Goal: Task Accomplishment & Management: Manage account settings

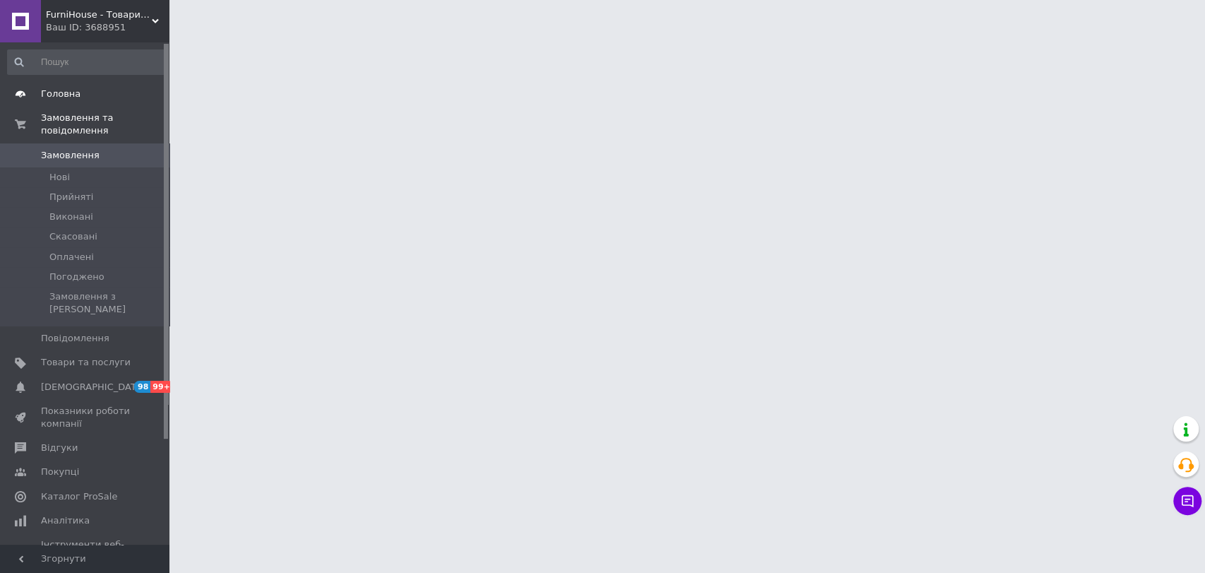
click at [71, 87] on link "Головна" at bounding box center [86, 94] width 173 height 24
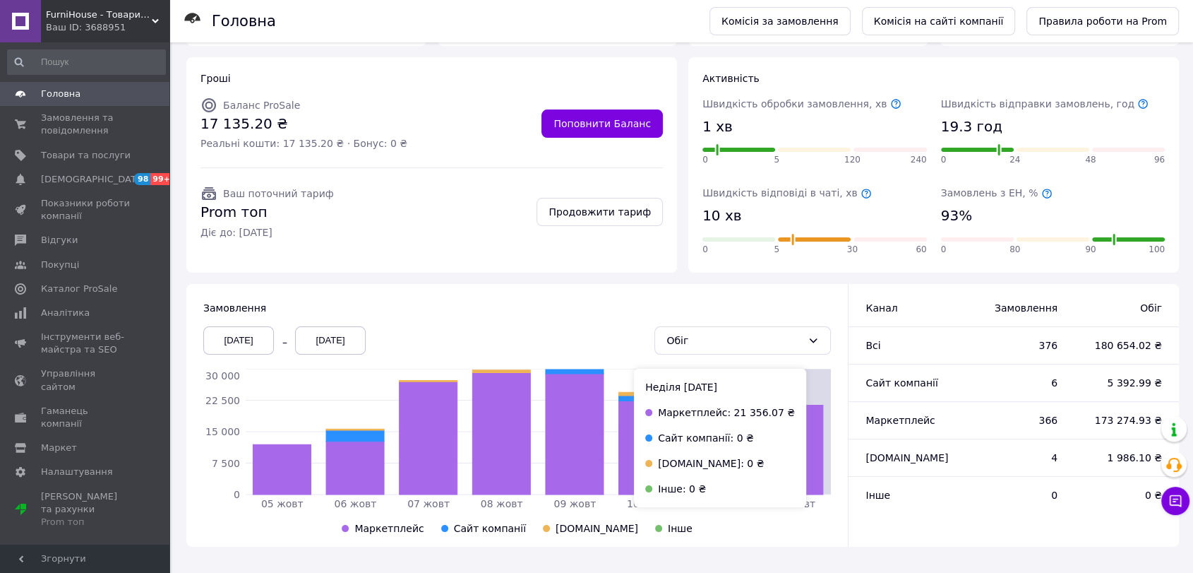
scroll to position [116, 0]
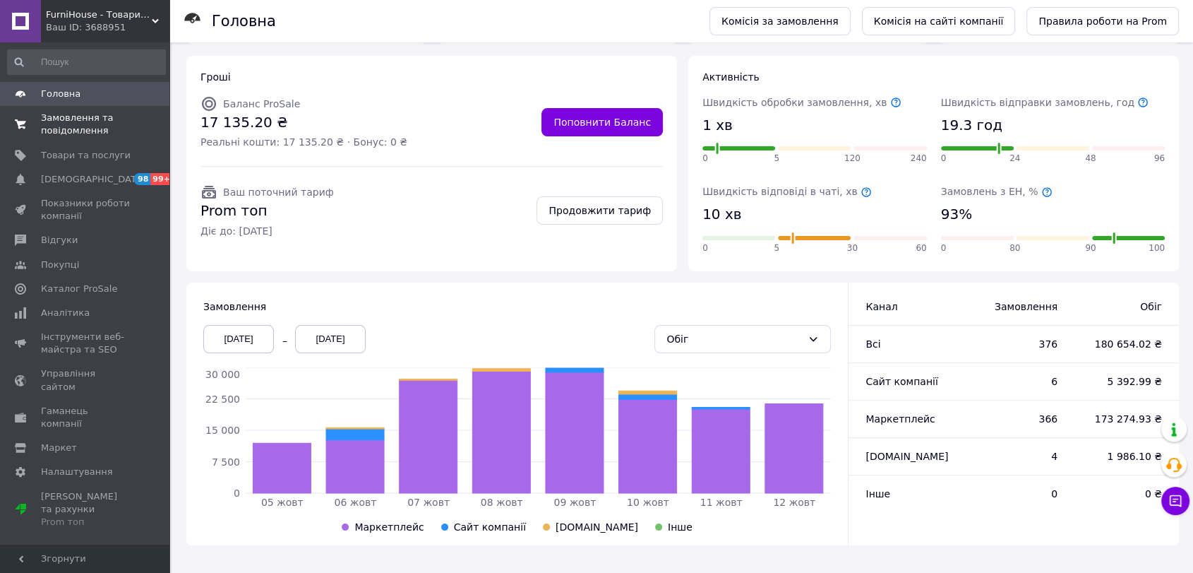
click at [111, 115] on span "Замовлення та повідомлення" at bounding box center [86, 124] width 90 height 25
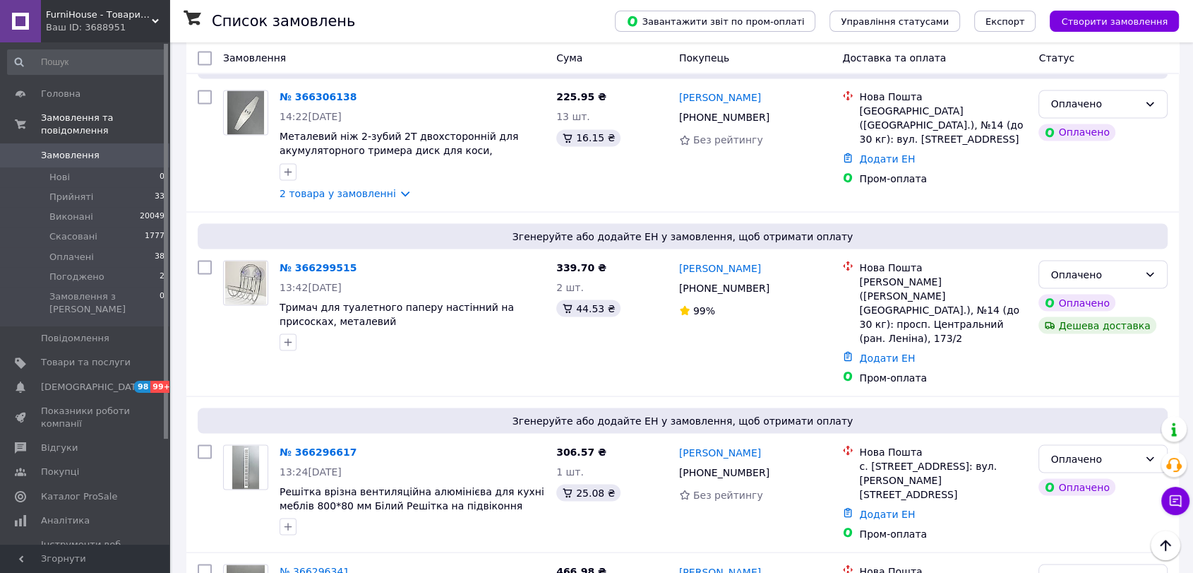
scroll to position [2491, 0]
click at [71, 92] on span "Головна" at bounding box center [61, 94] width 40 height 13
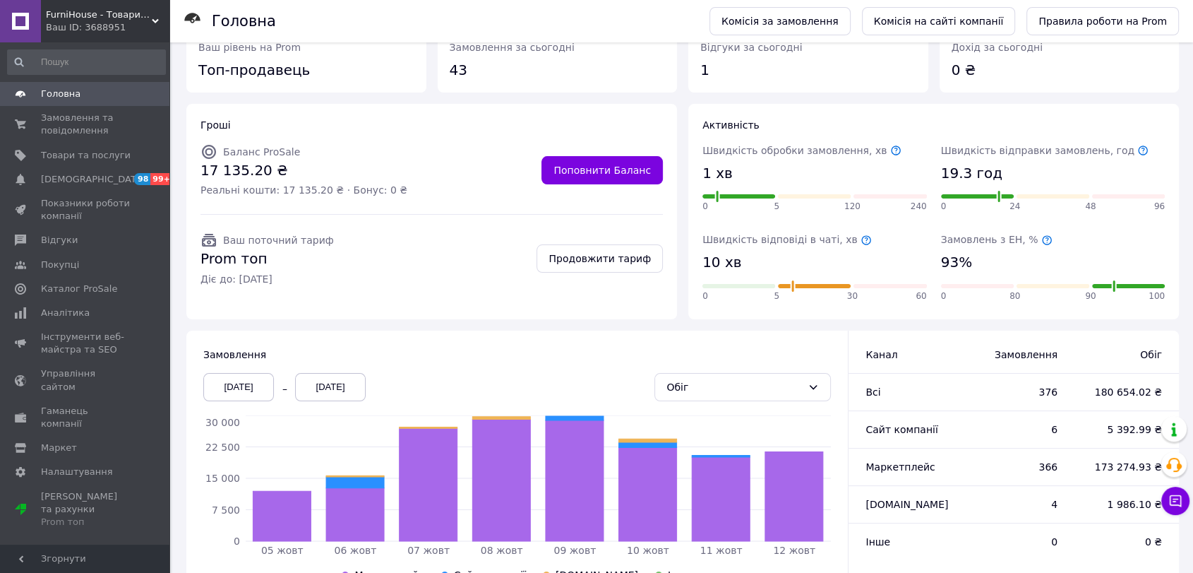
scroll to position [116, 0]
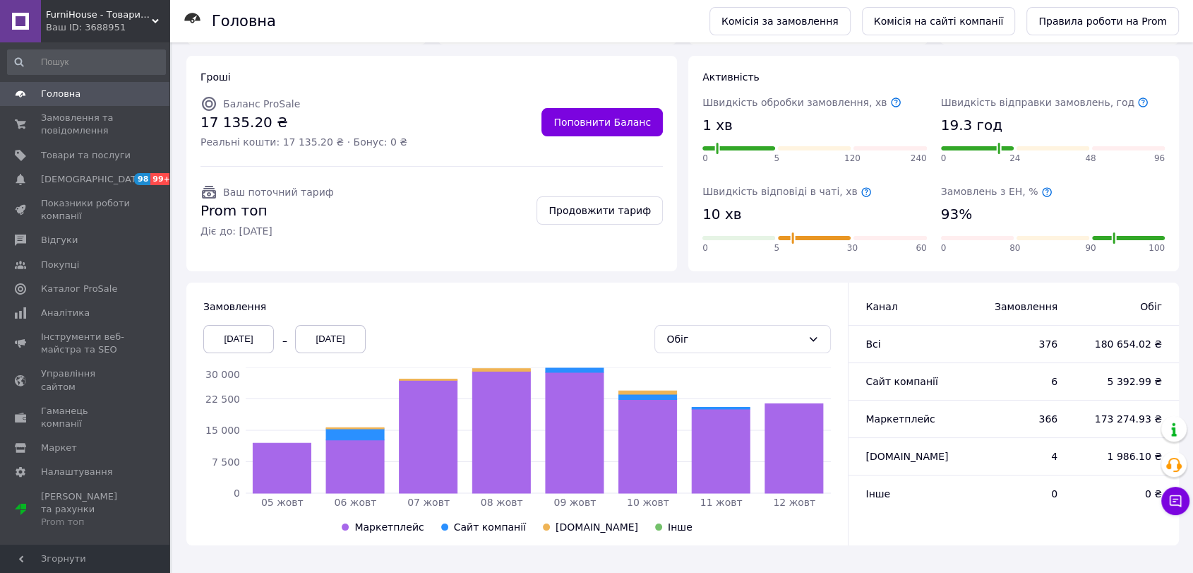
click at [254, 335] on div "[DATE]" at bounding box center [238, 339] width 71 height 28
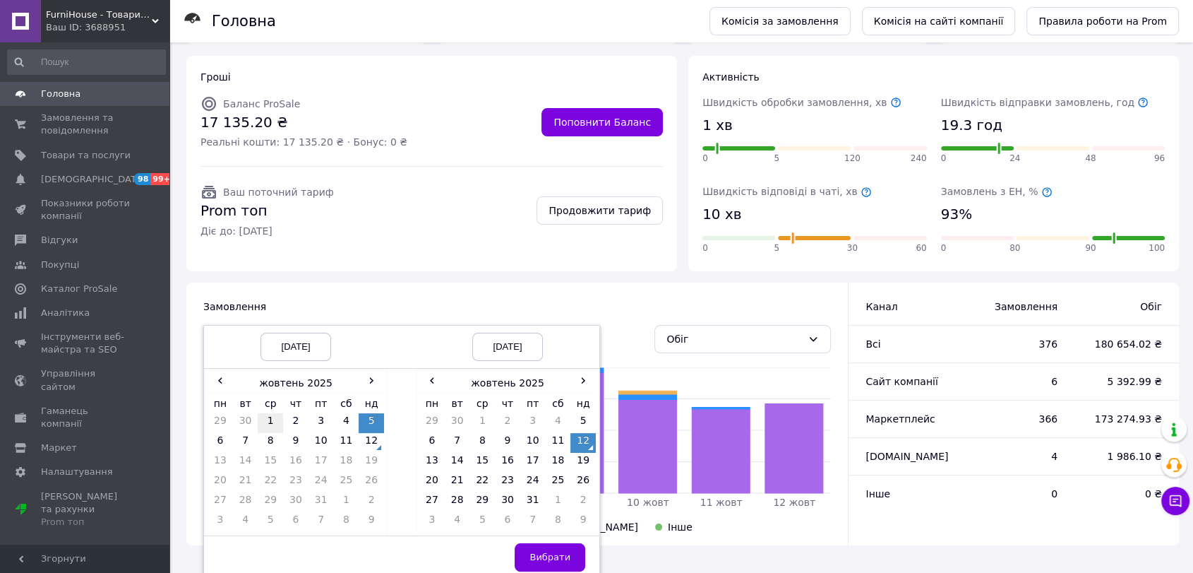
click at [273, 421] on td "1" at bounding box center [270, 423] width 25 height 20
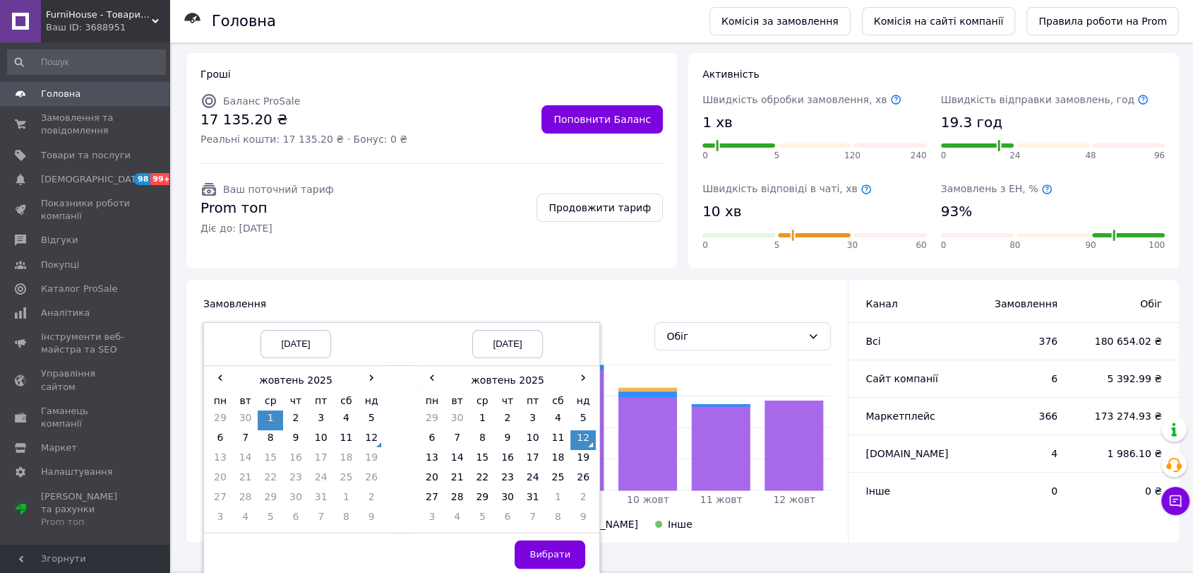
scroll to position [121, 0]
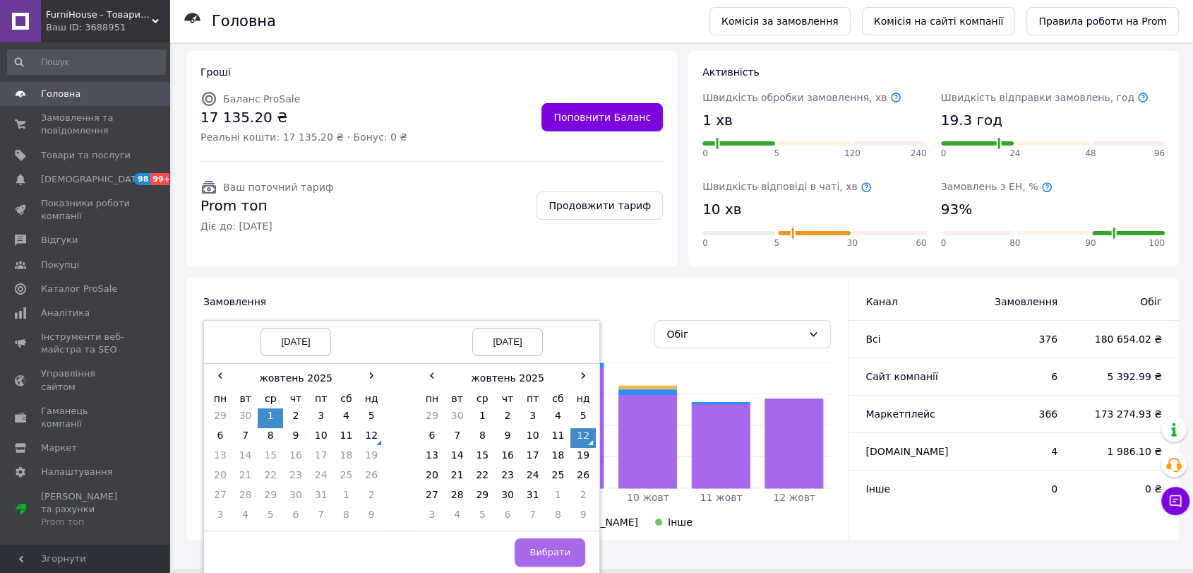
click at [546, 546] on span "Вибрати" at bounding box center [549, 551] width 41 height 11
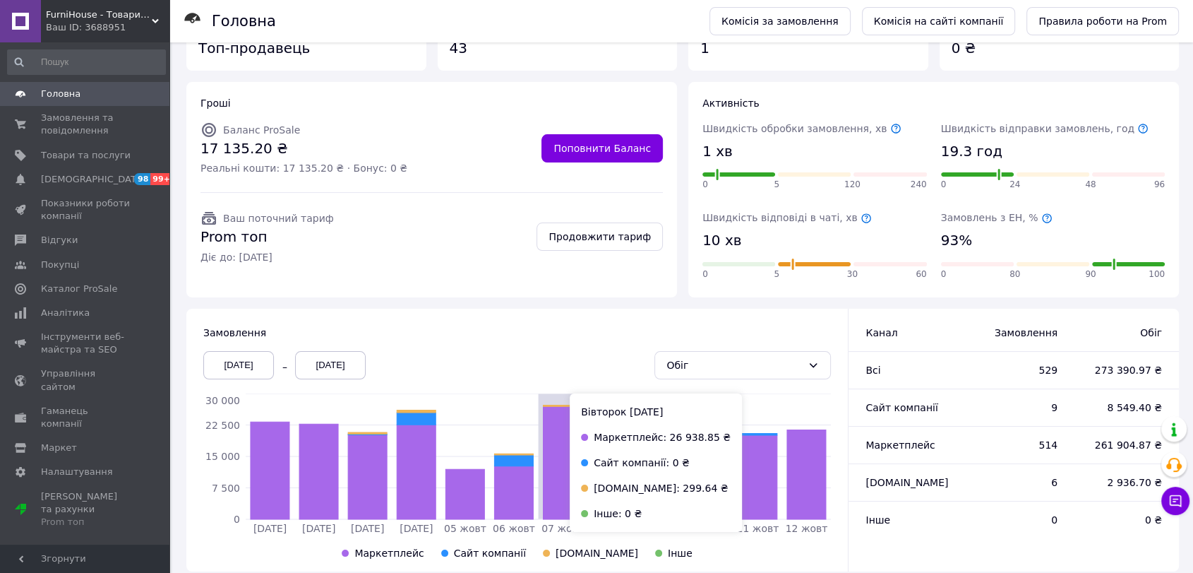
scroll to position [116, 0]
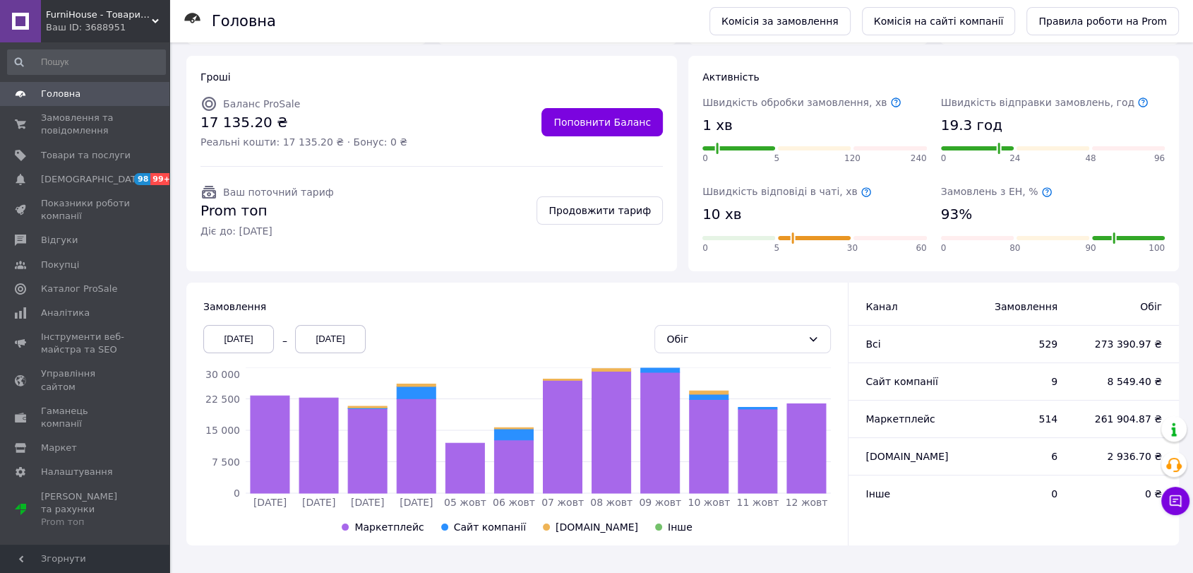
click at [258, 335] on div "[DATE]" at bounding box center [238, 339] width 71 height 28
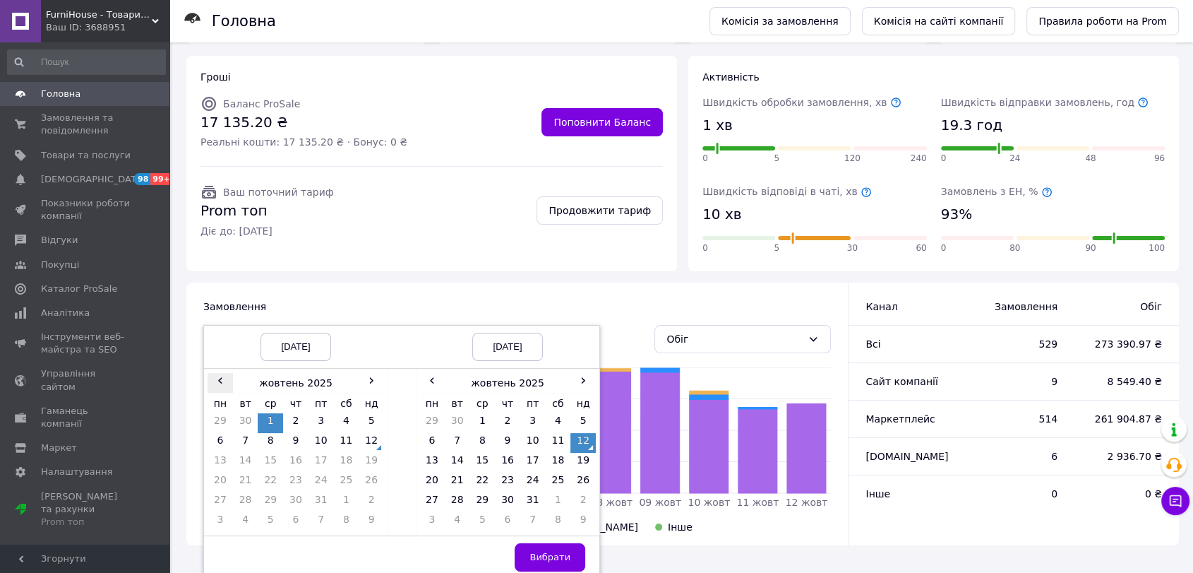
click at [225, 385] on span "‹" at bounding box center [220, 380] width 25 height 14
click at [441, 378] on span "‹" at bounding box center [431, 380] width 25 height 14
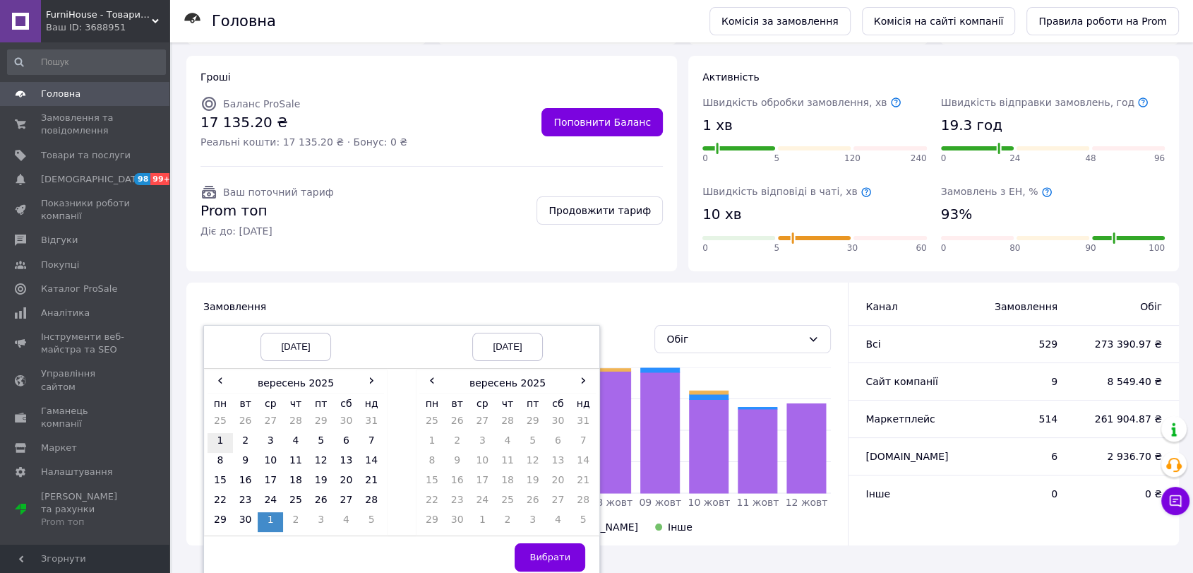
click at [219, 433] on td "1" at bounding box center [220, 443] width 25 height 20
click at [462, 522] on td "30" at bounding box center [457, 522] width 25 height 20
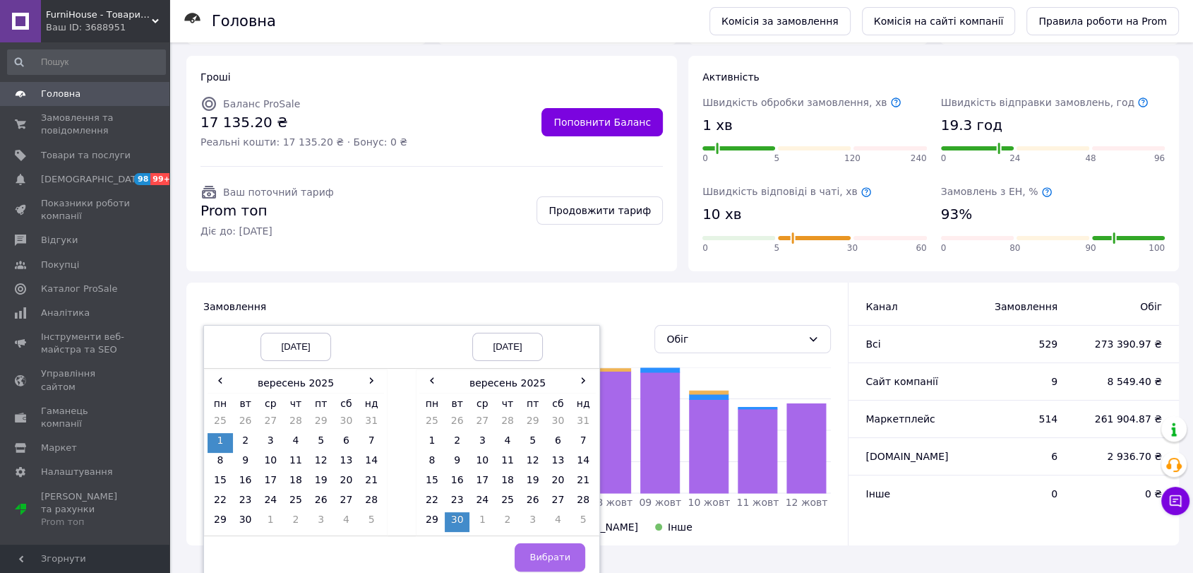
click at [534, 553] on span "Вибрати" at bounding box center [549, 556] width 41 height 11
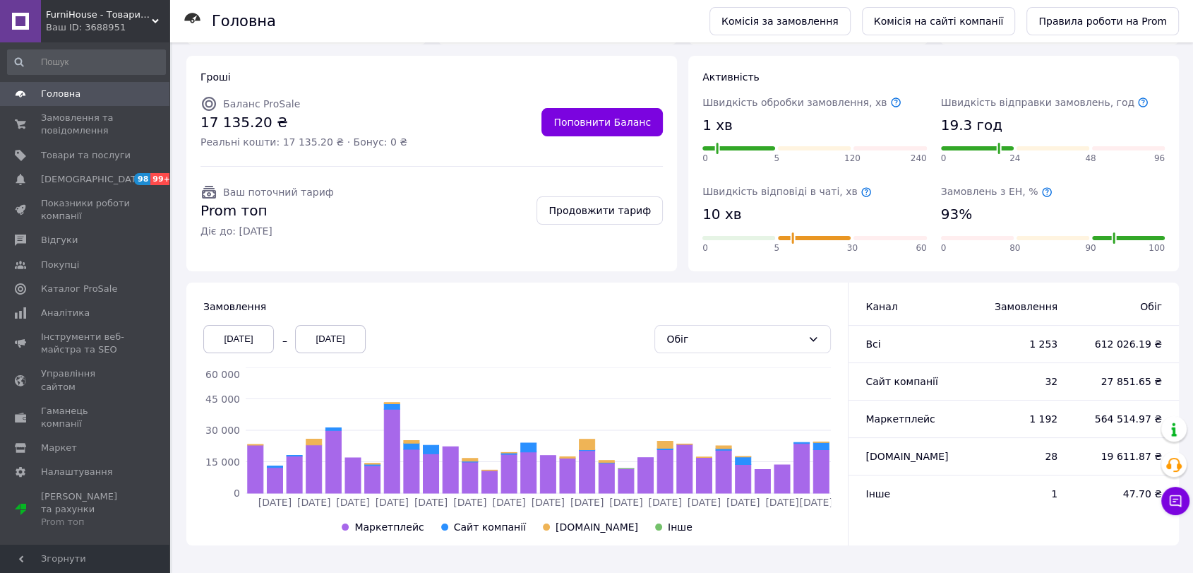
click at [248, 348] on div "[DATE]" at bounding box center [238, 339] width 71 height 28
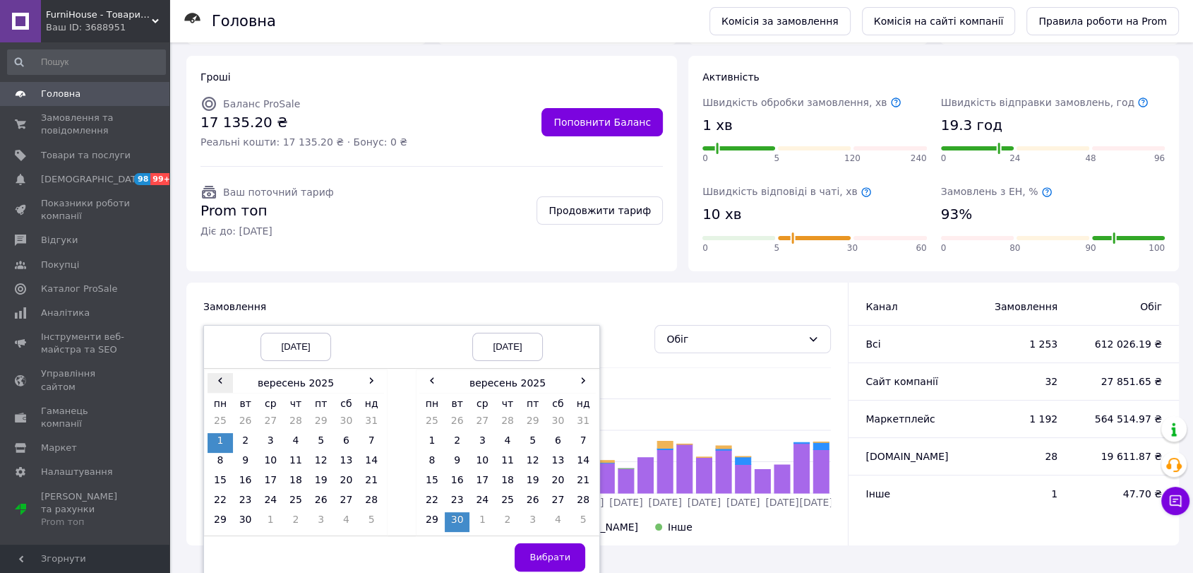
click at [217, 376] on span "‹" at bounding box center [220, 380] width 25 height 14
click at [325, 417] on td "1" at bounding box center [320, 423] width 25 height 20
click at [424, 380] on span "‹" at bounding box center [431, 380] width 25 height 14
click at [578, 499] on td "31" at bounding box center [582, 502] width 25 height 20
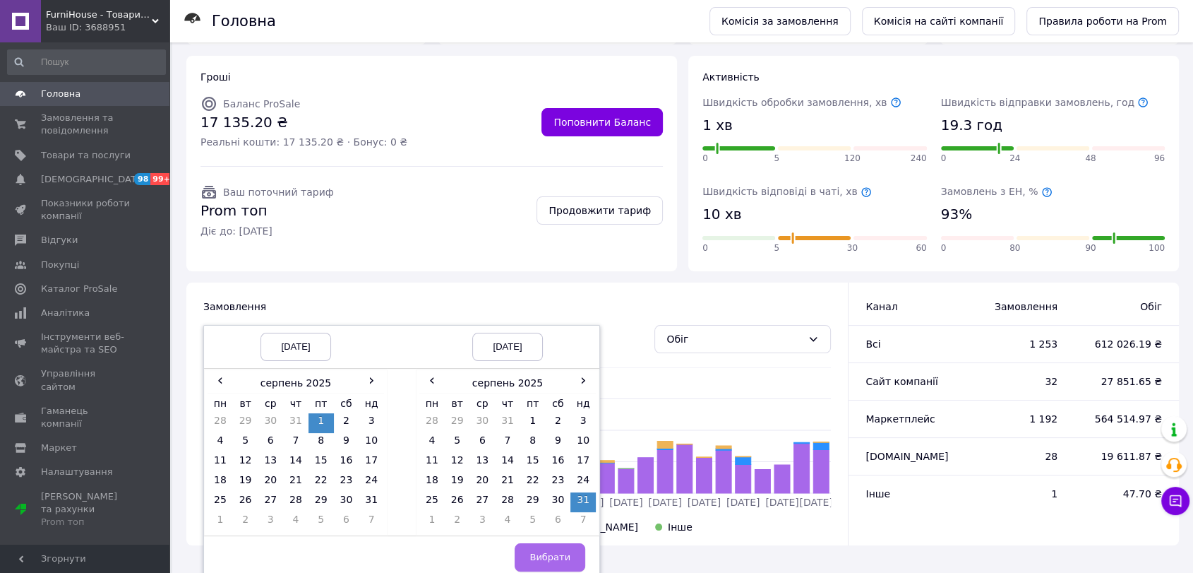
click at [543, 566] on button "Вибрати" at bounding box center [550, 557] width 71 height 28
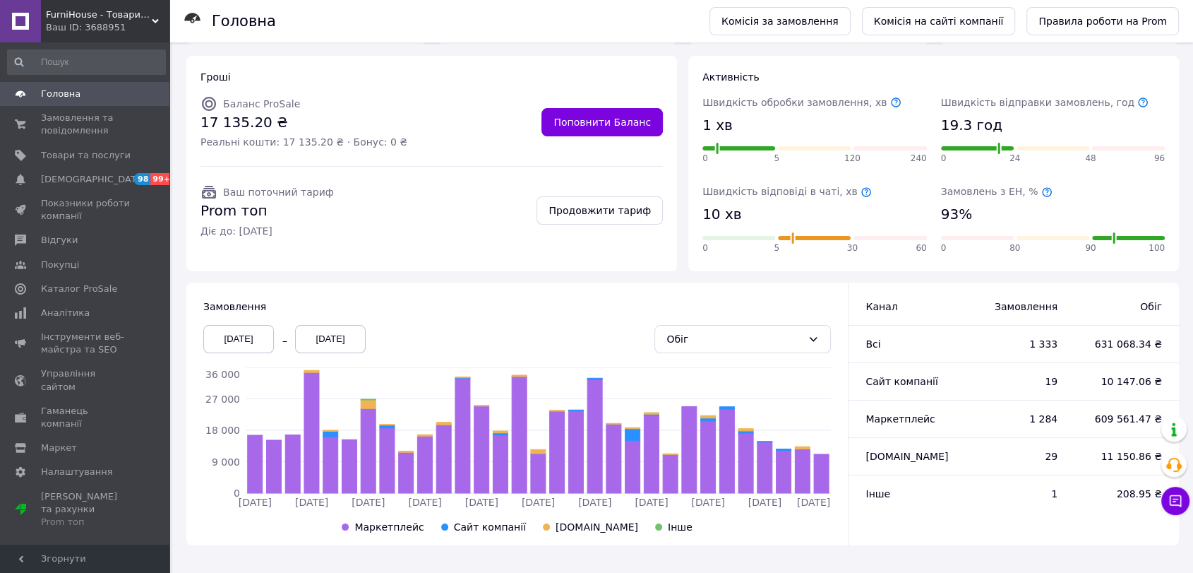
click at [240, 338] on div "[DATE]" at bounding box center [238, 339] width 71 height 28
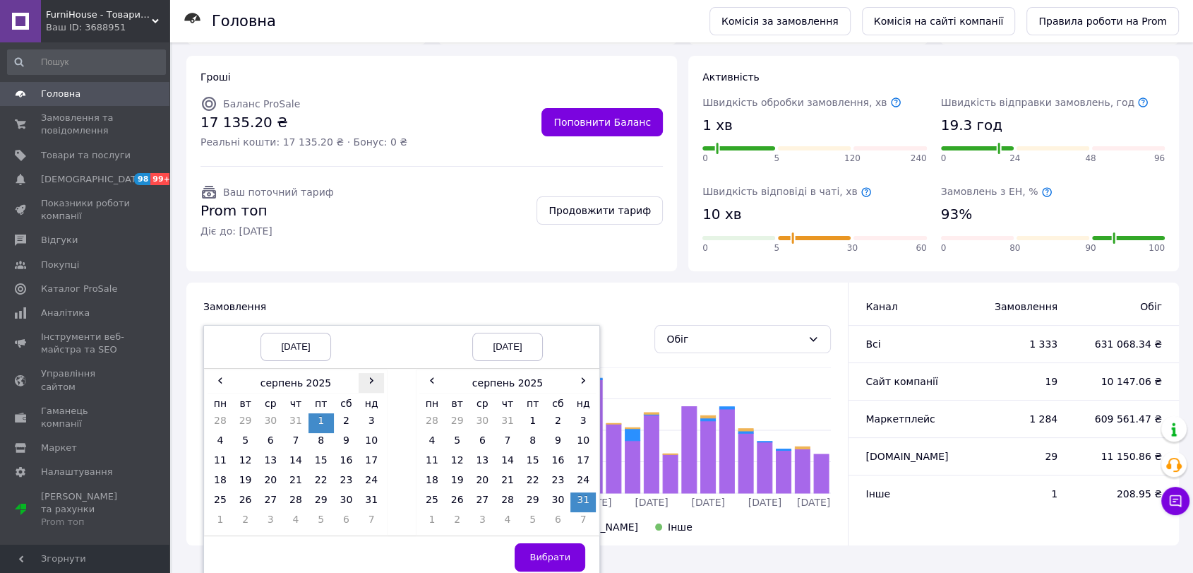
click at [367, 385] on span "›" at bounding box center [371, 380] width 25 height 14
click at [576, 380] on span "›" at bounding box center [582, 380] width 25 height 14
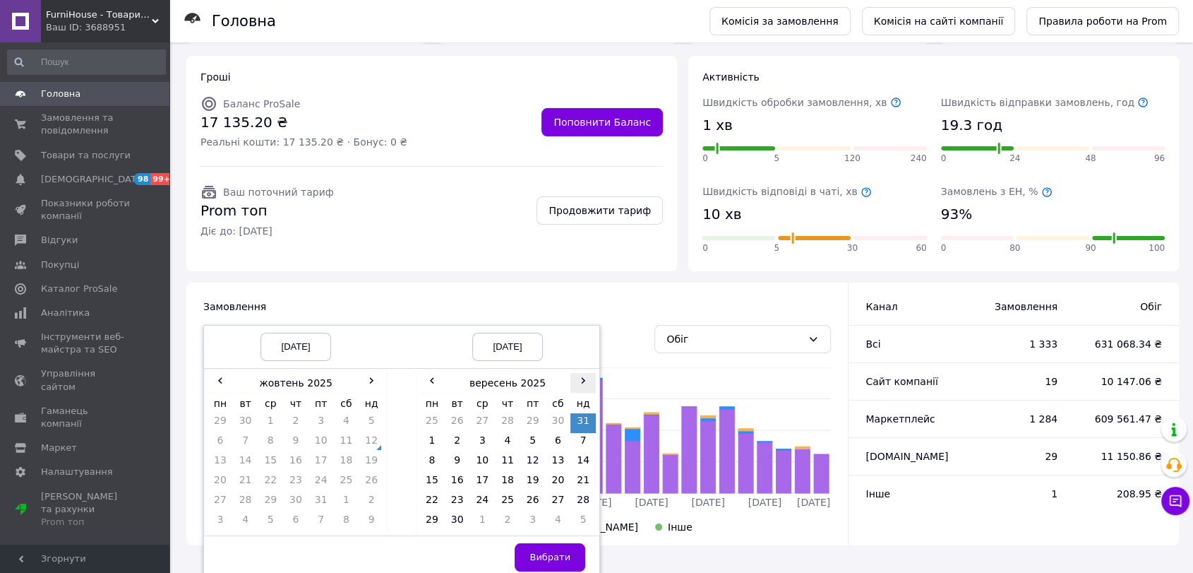
click at [576, 380] on span "›" at bounding box center [582, 380] width 25 height 14
click at [273, 419] on td "1" at bounding box center [270, 423] width 25 height 20
click at [583, 442] on td "12" at bounding box center [582, 443] width 25 height 20
click at [548, 552] on span "Вибрати" at bounding box center [549, 556] width 41 height 11
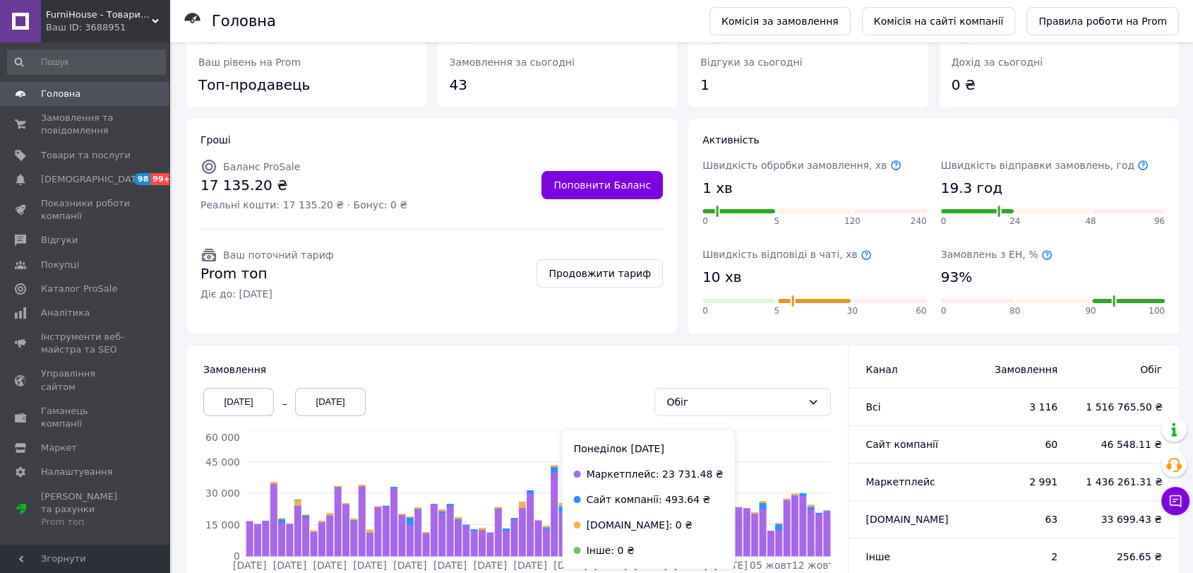
scroll to position [78, 0]
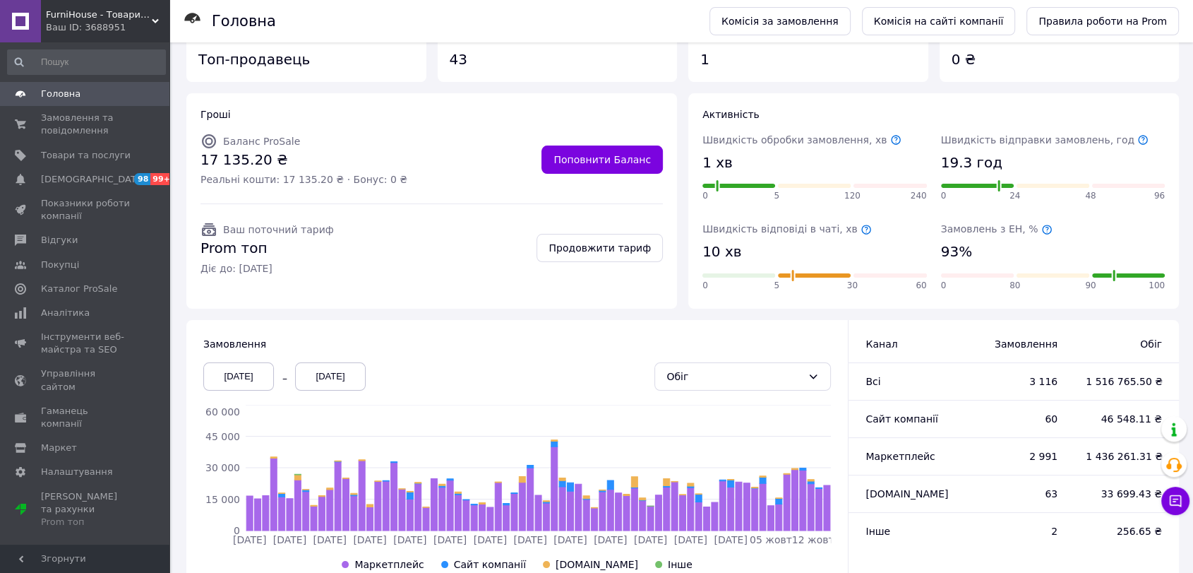
click at [257, 380] on div "[DATE]" at bounding box center [238, 376] width 71 height 28
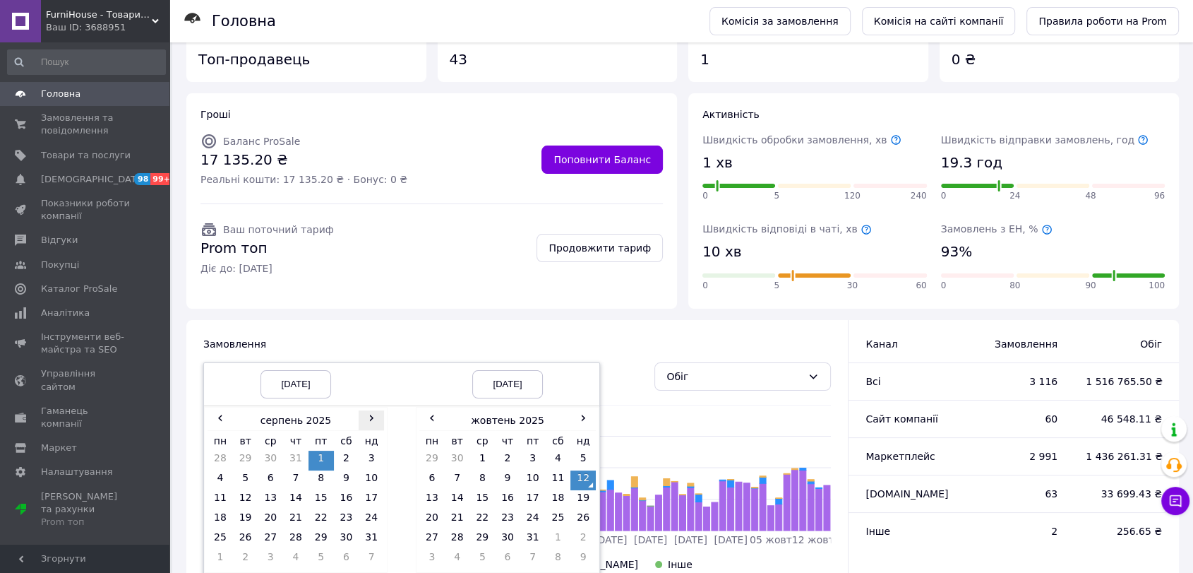
click at [364, 424] on th "›" at bounding box center [371, 420] width 25 height 20
click at [280, 458] on td "1" at bounding box center [270, 460] width 25 height 20
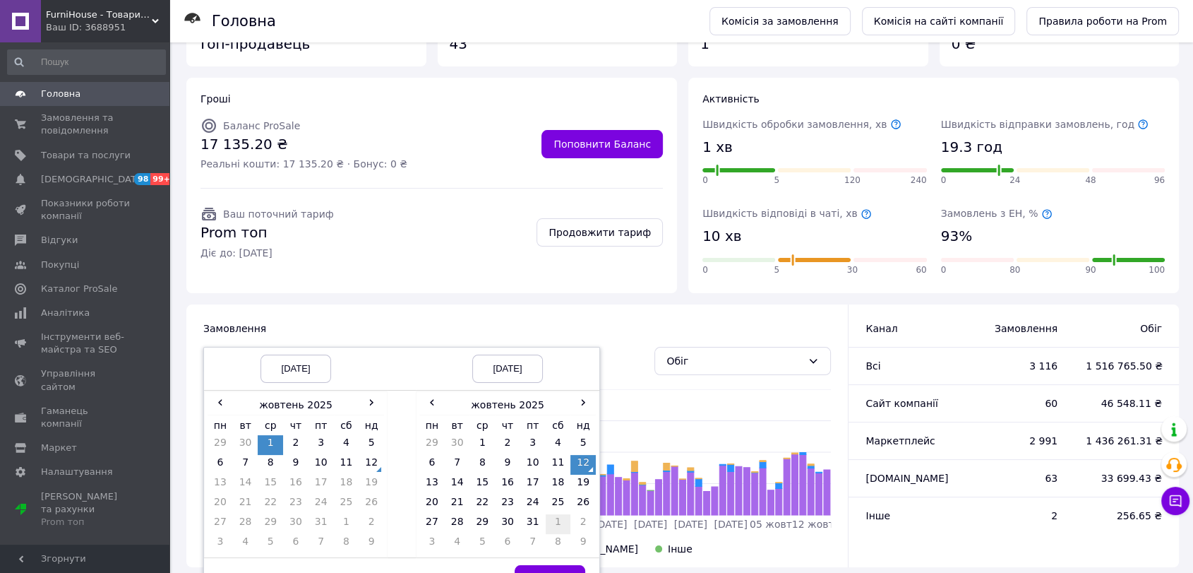
scroll to position [121, 0]
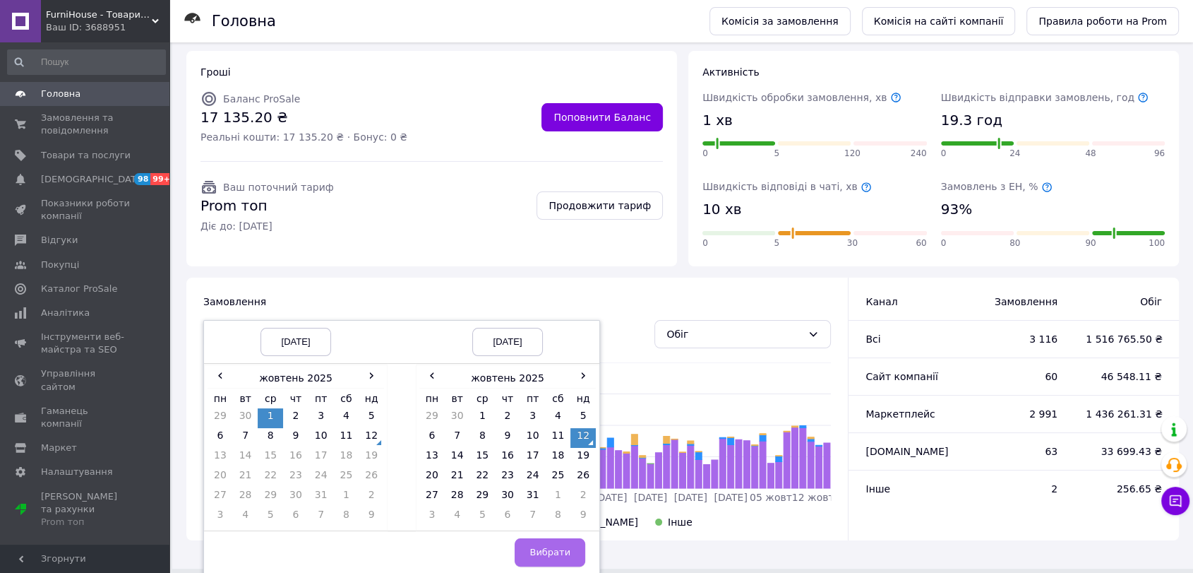
click at [541, 551] on span "Вибрати" at bounding box center [549, 551] width 41 height 11
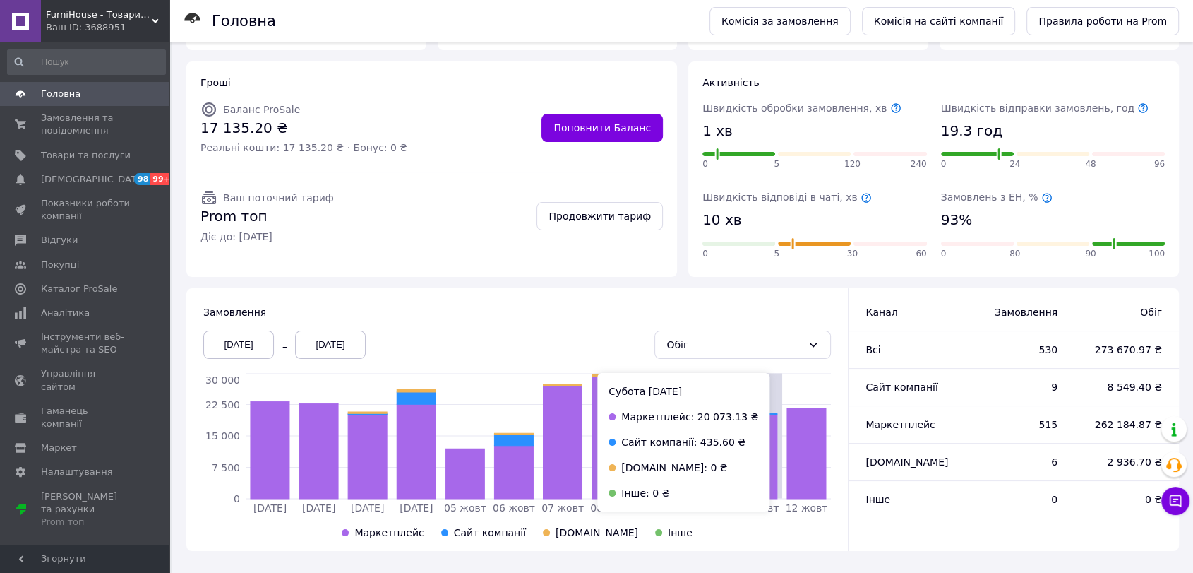
scroll to position [116, 0]
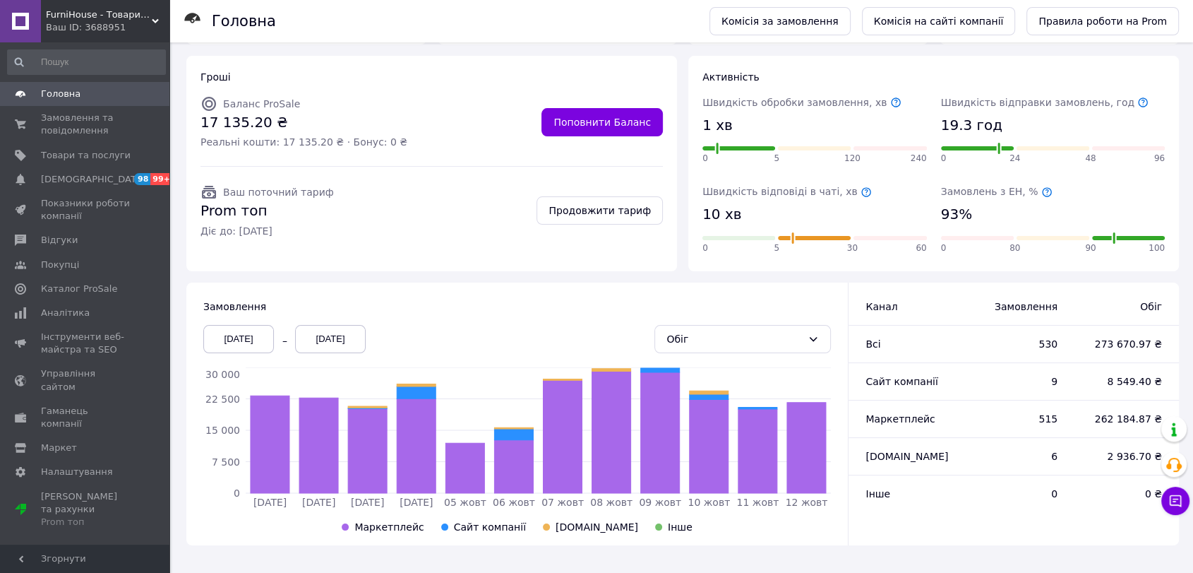
click at [251, 331] on div "[DATE]" at bounding box center [238, 339] width 71 height 28
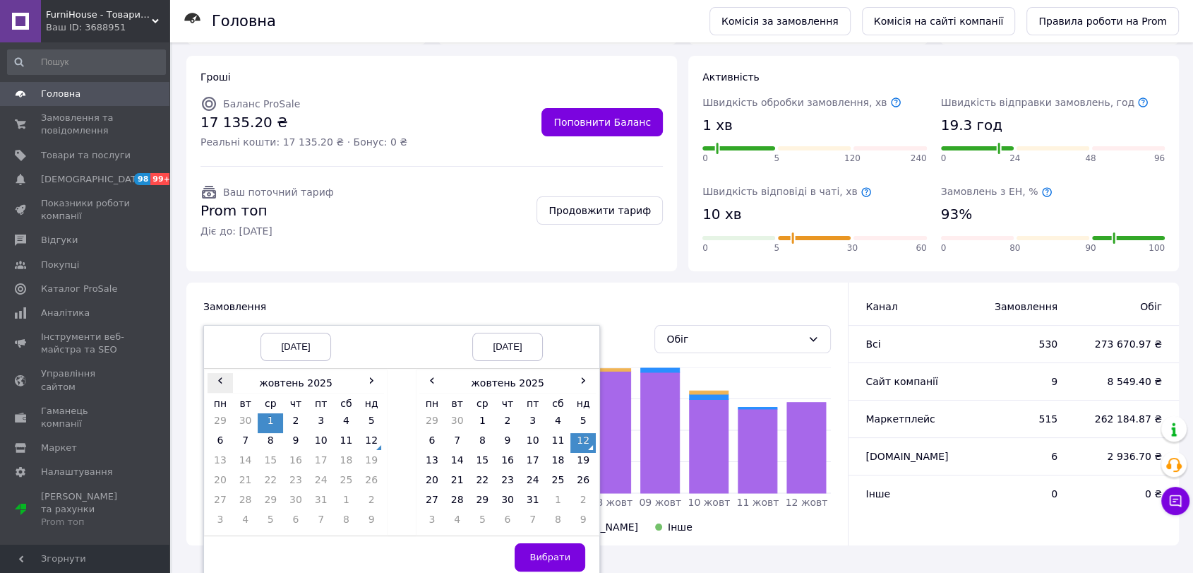
click at [227, 380] on span "‹" at bounding box center [220, 380] width 25 height 14
click at [316, 418] on td "1" at bounding box center [320, 423] width 25 height 20
click at [432, 381] on span "‹" at bounding box center [431, 380] width 25 height 14
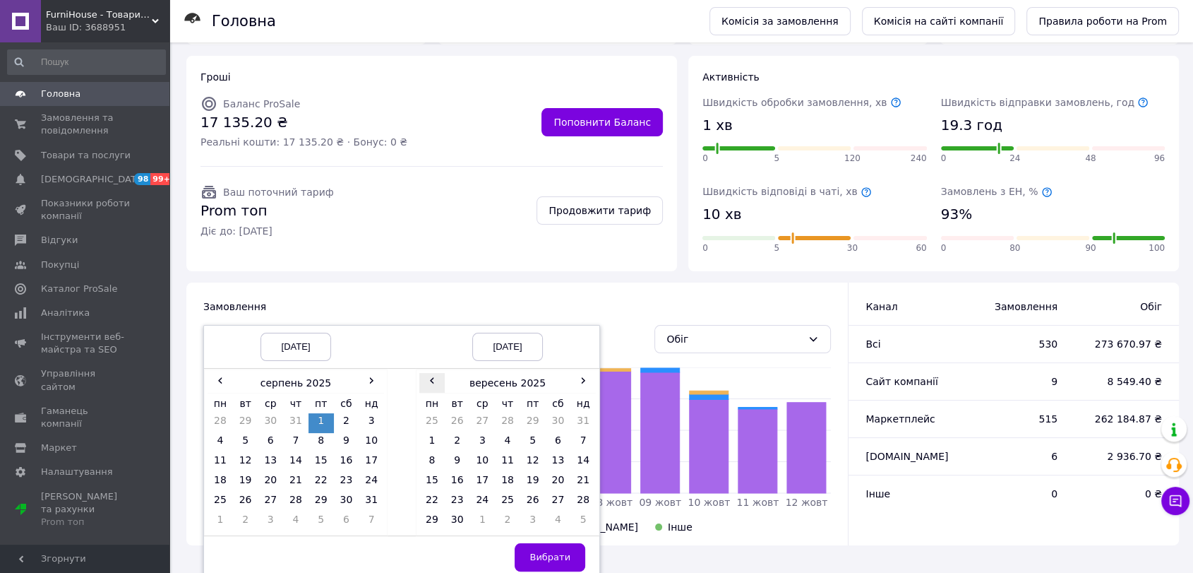
click at [432, 381] on span "‹" at bounding box center [431, 380] width 25 height 14
click at [589, 502] on td "31" at bounding box center [582, 502] width 25 height 20
click at [549, 561] on span "Вибрати" at bounding box center [549, 556] width 41 height 11
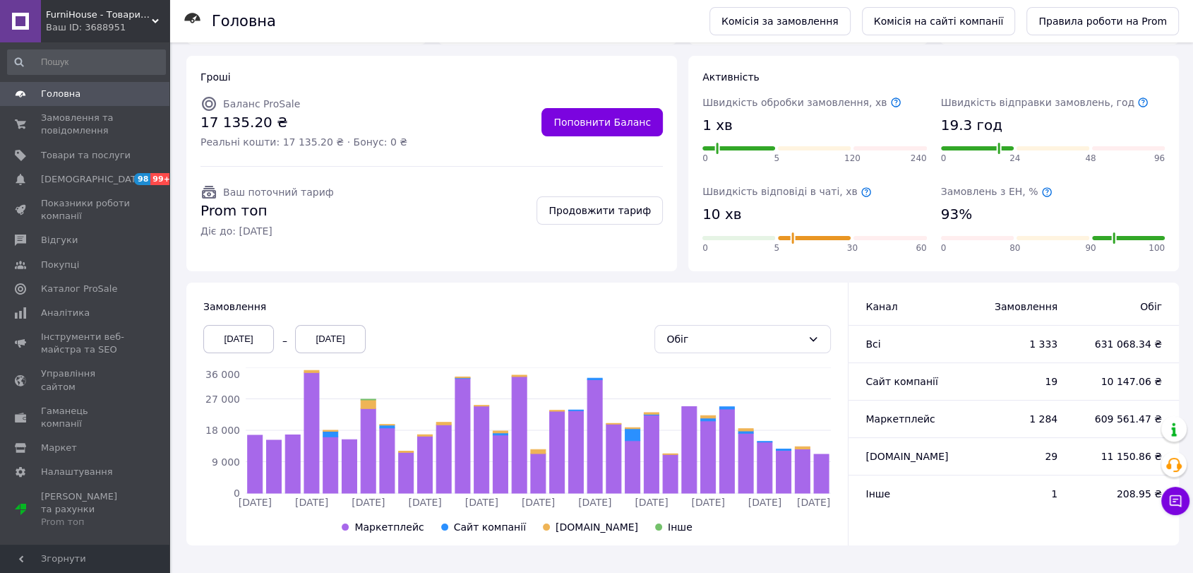
click at [260, 339] on div "[DATE]" at bounding box center [238, 339] width 71 height 28
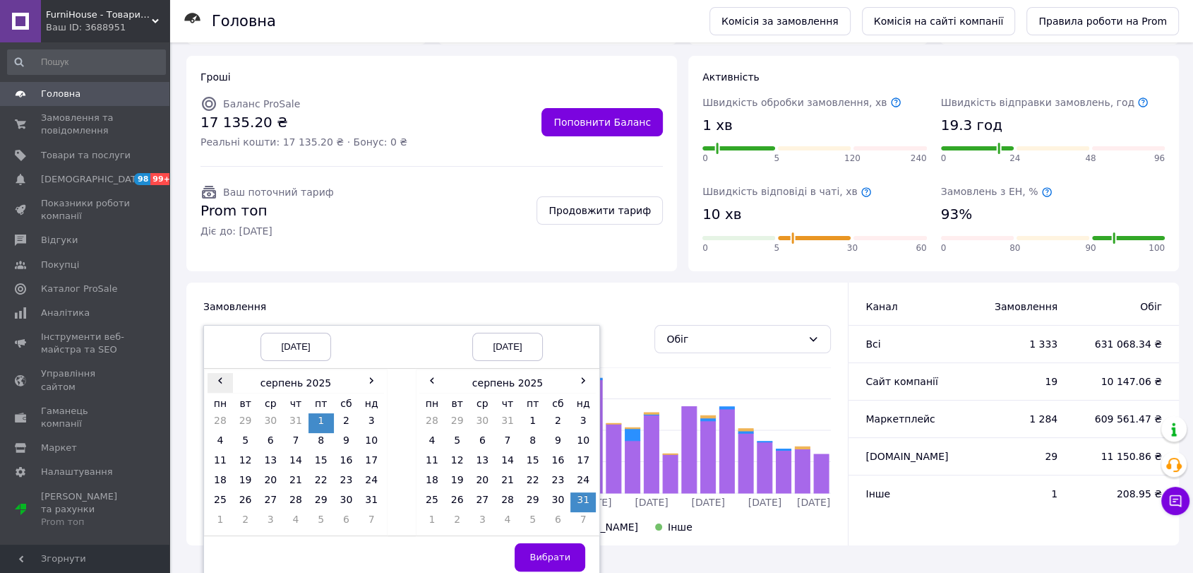
click at [213, 383] on span "‹" at bounding box center [220, 380] width 25 height 14
click at [253, 419] on td "1" at bounding box center [245, 423] width 25 height 20
click at [426, 382] on span "‹" at bounding box center [431, 380] width 25 height 14
click at [504, 505] on td "31" at bounding box center [507, 502] width 25 height 20
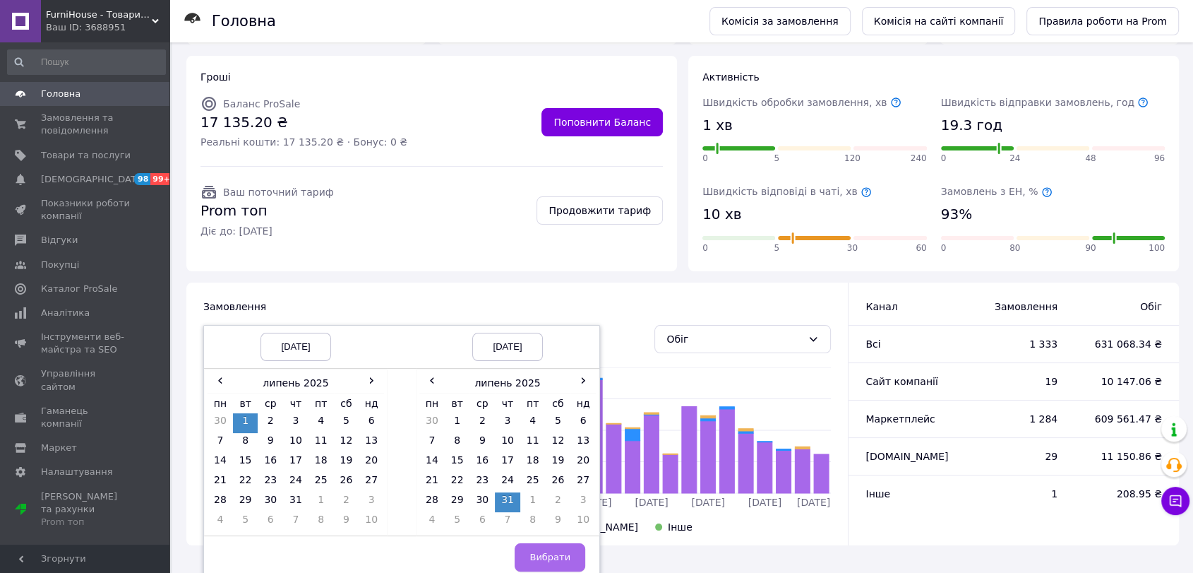
click at [537, 553] on span "Вибрати" at bounding box center [549, 556] width 41 height 11
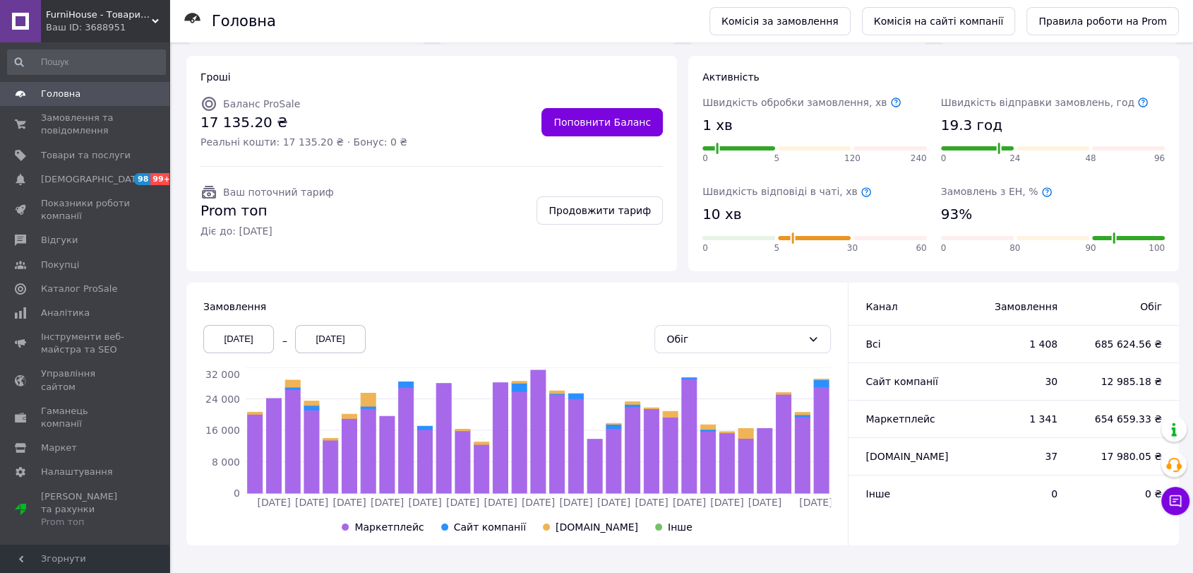
click at [255, 332] on div "[DATE]" at bounding box center [238, 339] width 71 height 28
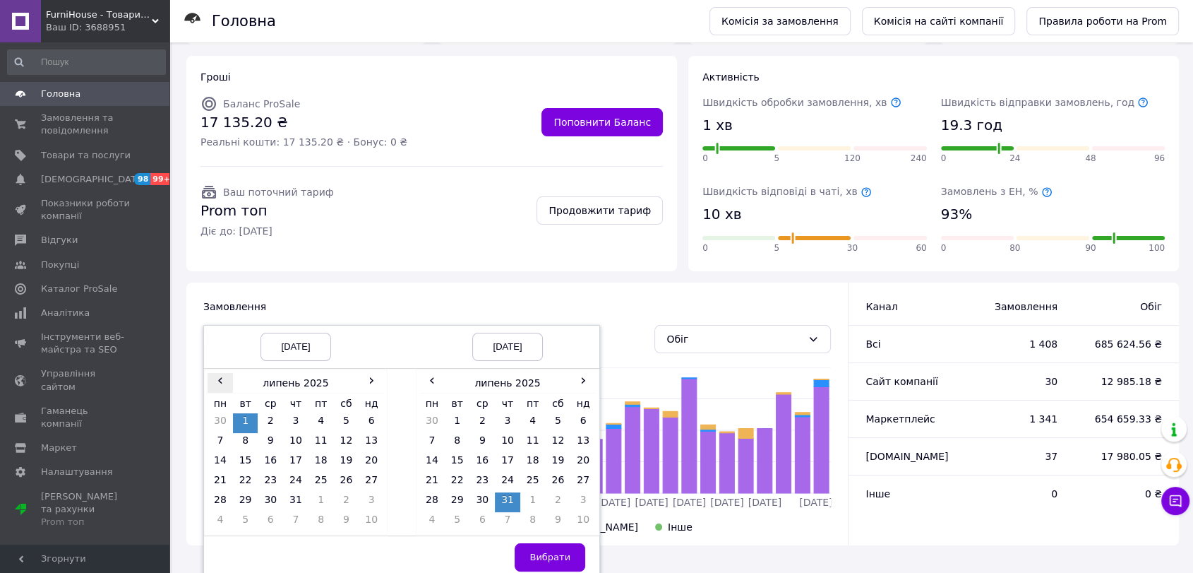
click at [220, 378] on span "‹" at bounding box center [220, 380] width 25 height 14
click at [373, 419] on td "1" at bounding box center [371, 423] width 25 height 20
drag, startPoint x: 436, startPoint y: 380, endPoint x: 436, endPoint y: 401, distance: 21.2
click at [435, 380] on span "‹" at bounding box center [431, 380] width 25 height 14
click at [436, 516] on td "30" at bounding box center [431, 522] width 25 height 20
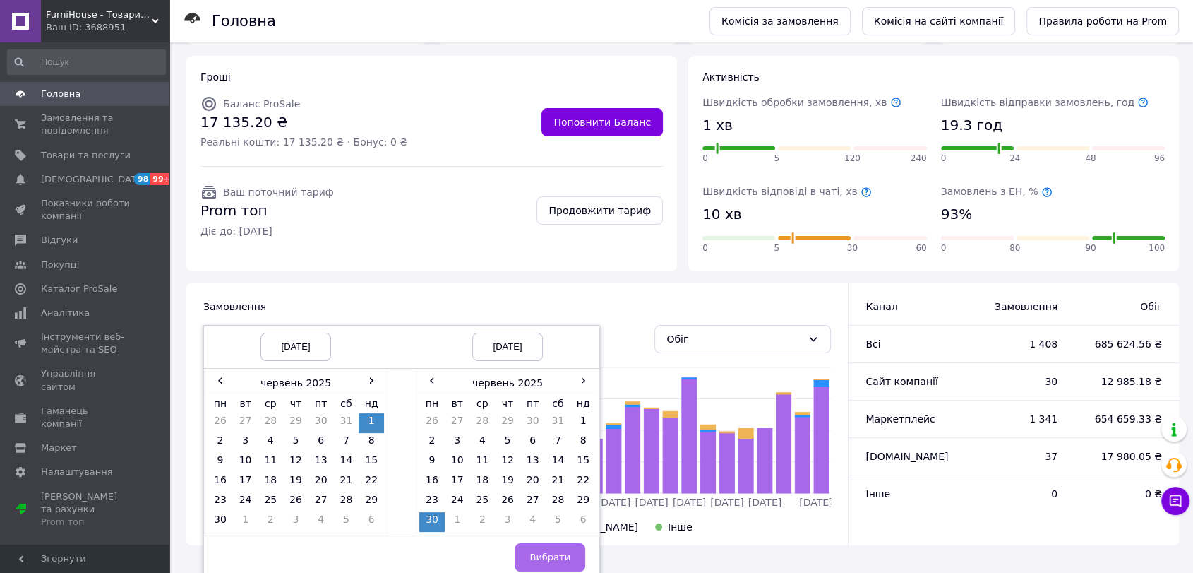
click at [544, 553] on span "Вибрати" at bounding box center [549, 556] width 41 height 11
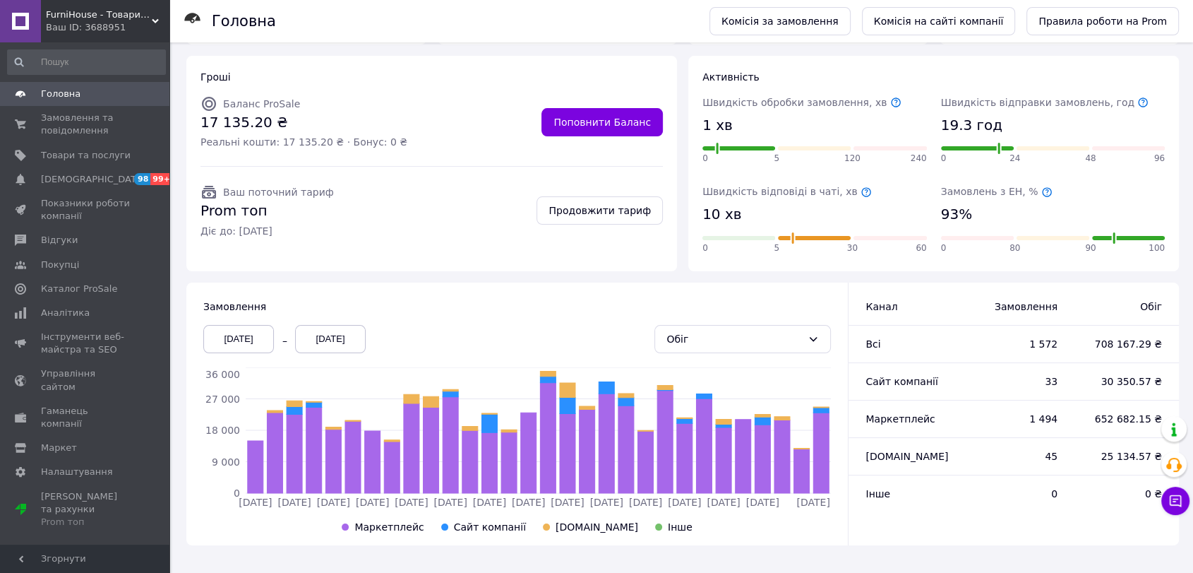
click at [232, 343] on div "[DATE]" at bounding box center [238, 339] width 71 height 28
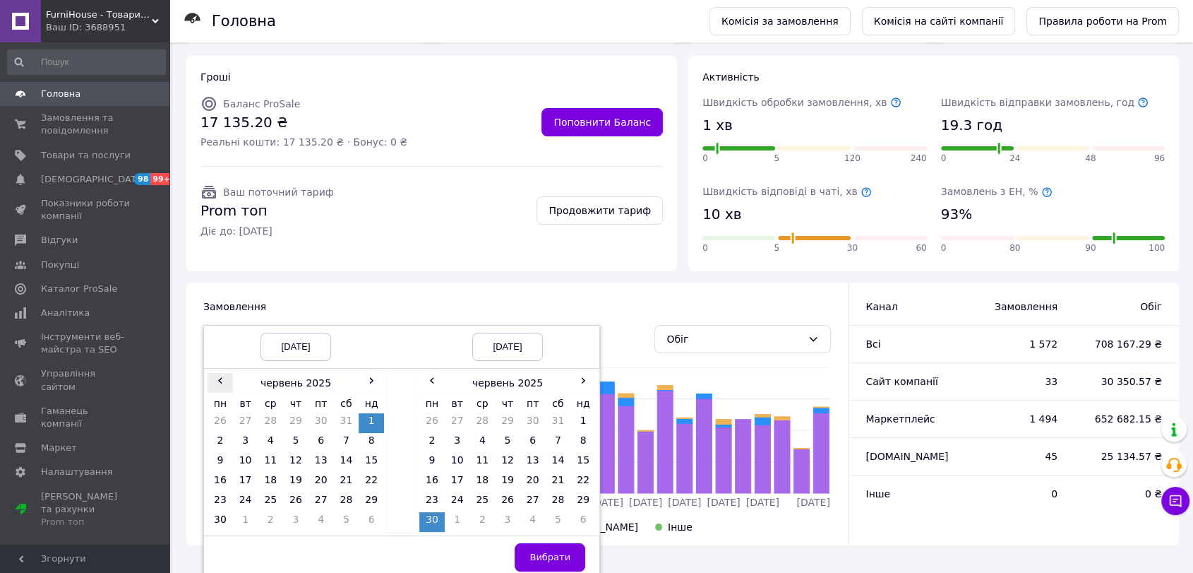
click at [220, 376] on span "‹" at bounding box center [220, 380] width 25 height 14
click at [299, 419] on td "1" at bounding box center [295, 423] width 25 height 20
click at [440, 376] on span "‹" at bounding box center [431, 380] width 25 height 14
click at [553, 499] on td "31" at bounding box center [558, 502] width 25 height 20
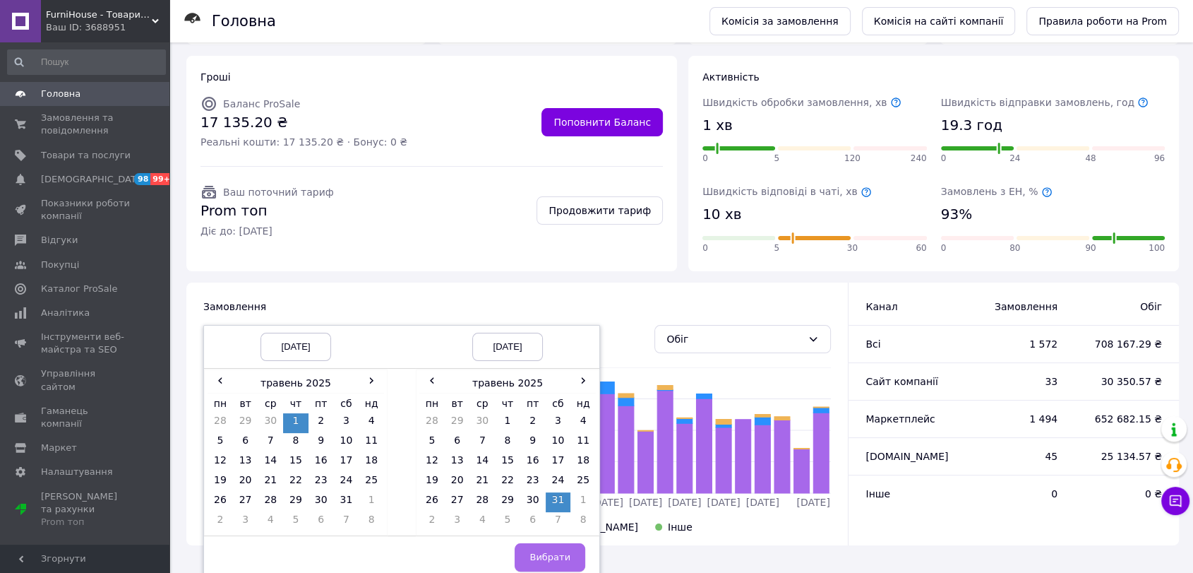
click at [559, 564] on button "Вибрати" at bounding box center [550, 557] width 71 height 28
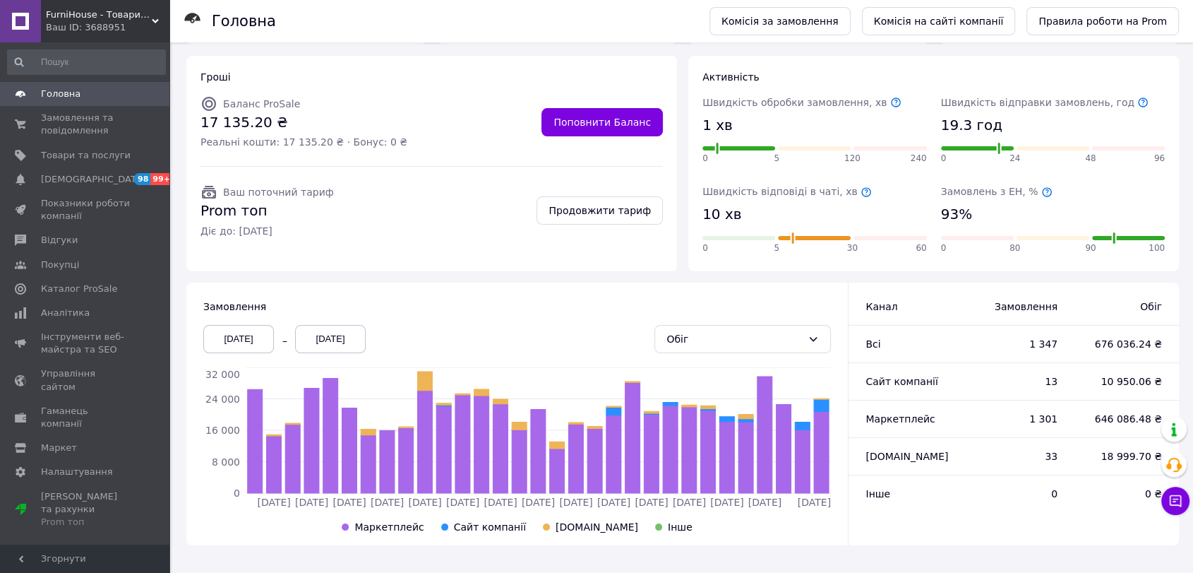
click at [258, 340] on div "[DATE]" at bounding box center [238, 339] width 71 height 28
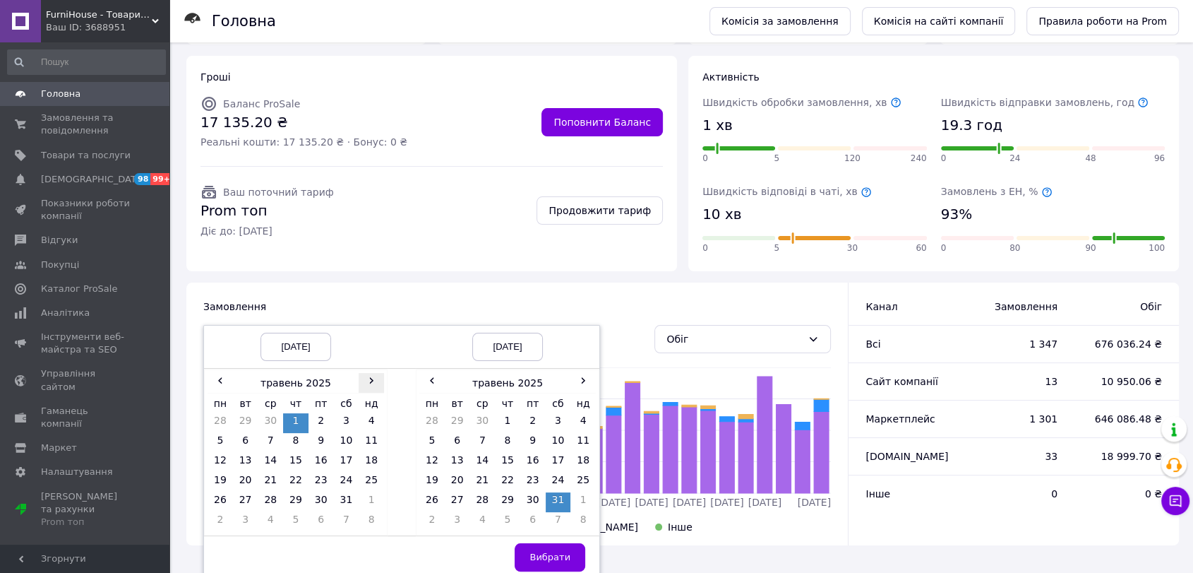
click at [371, 381] on span "›" at bounding box center [371, 380] width 25 height 14
click at [373, 376] on span "›" at bounding box center [371, 380] width 25 height 14
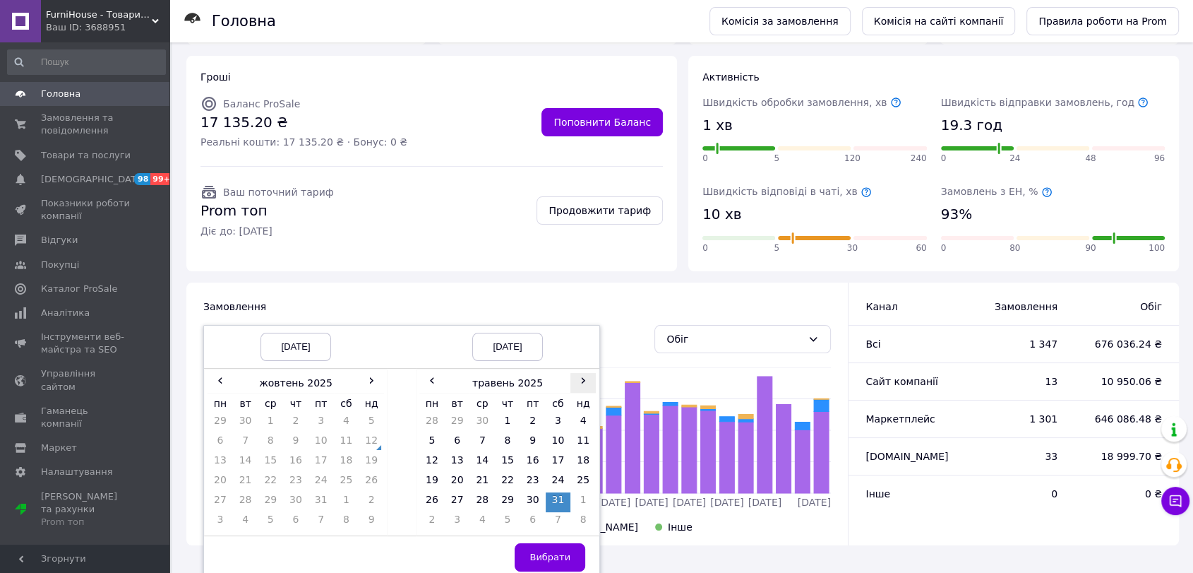
click at [576, 384] on span "›" at bounding box center [582, 380] width 25 height 14
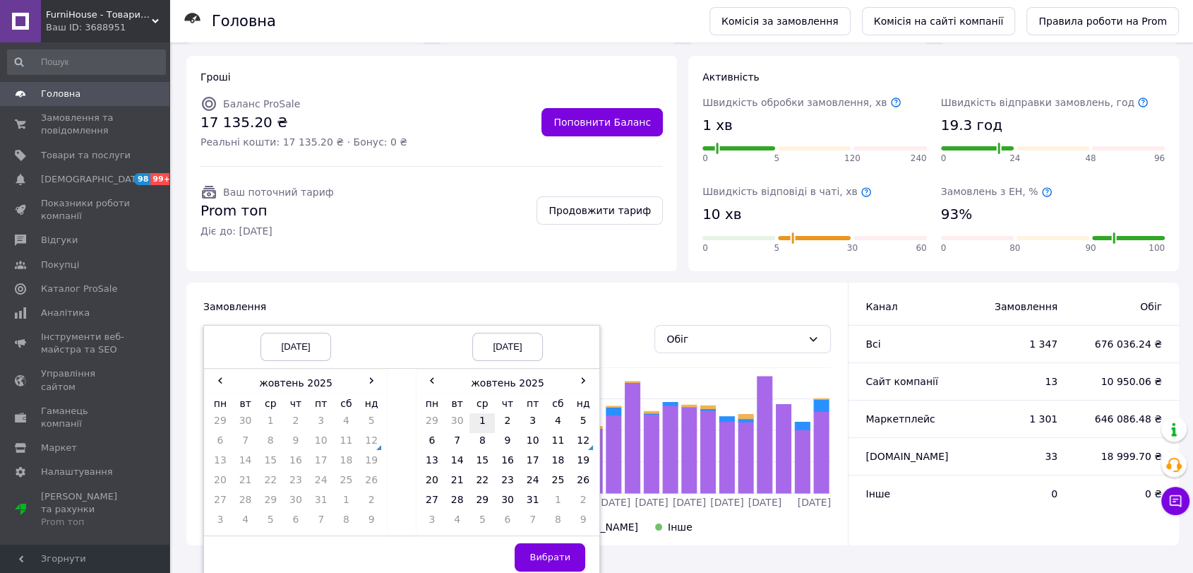
click at [474, 424] on td "1" at bounding box center [481, 423] width 25 height 20
click at [591, 446] on td "12" at bounding box center [582, 443] width 25 height 20
click at [275, 419] on td "1" at bounding box center [270, 423] width 25 height 20
click at [297, 442] on td "9" at bounding box center [295, 443] width 25 height 20
click at [541, 556] on span "Вибрати" at bounding box center [549, 556] width 41 height 11
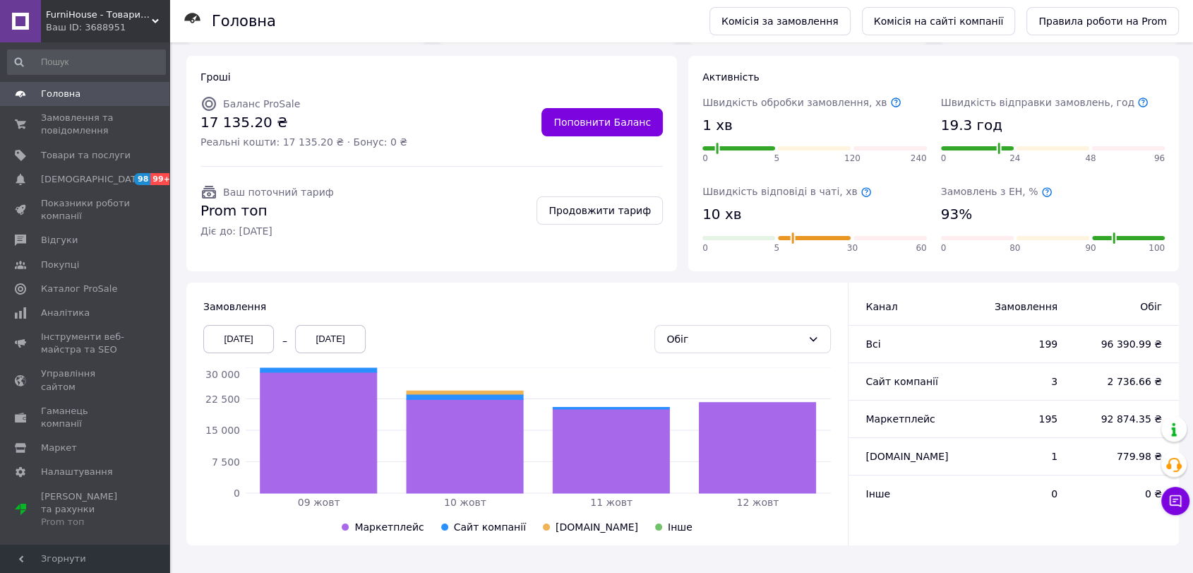
click at [247, 340] on div "[DATE]" at bounding box center [238, 339] width 71 height 28
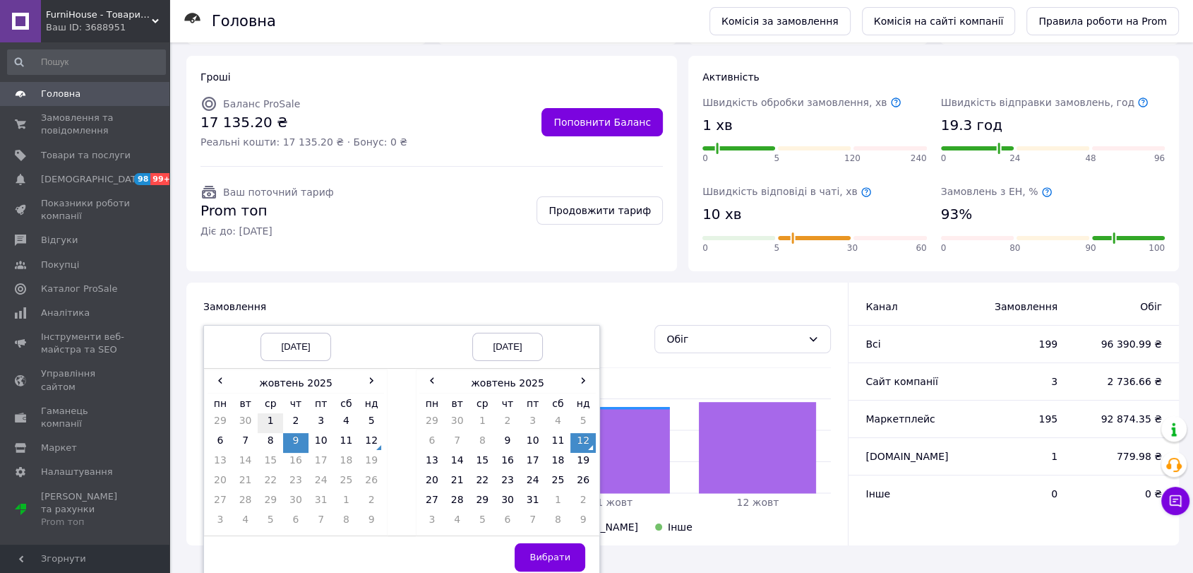
click at [271, 424] on td "1" at bounding box center [270, 423] width 25 height 20
click at [549, 558] on span "Вибрати" at bounding box center [549, 556] width 41 height 11
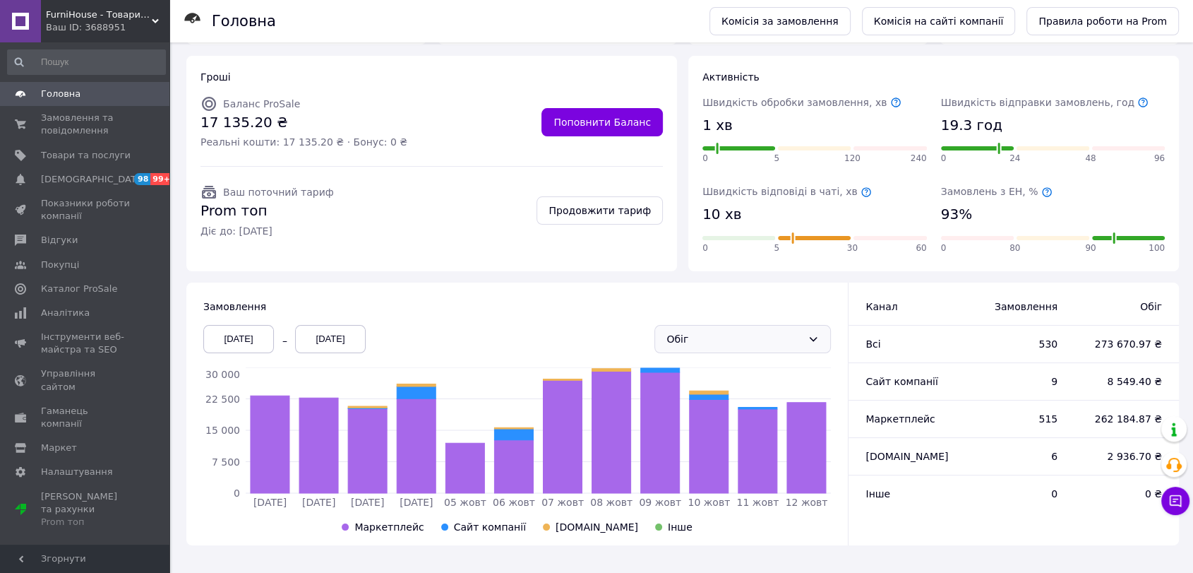
click at [733, 335] on div "Обіг" at bounding box center [734, 339] width 136 height 16
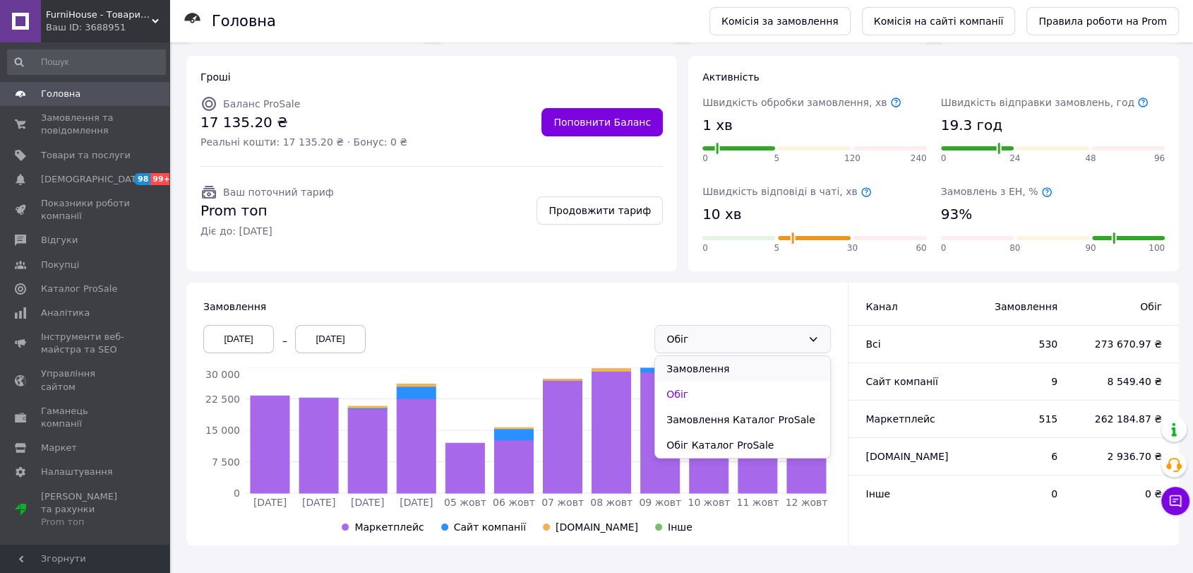
click at [733, 372] on li "Замовлення" at bounding box center [742, 368] width 175 height 25
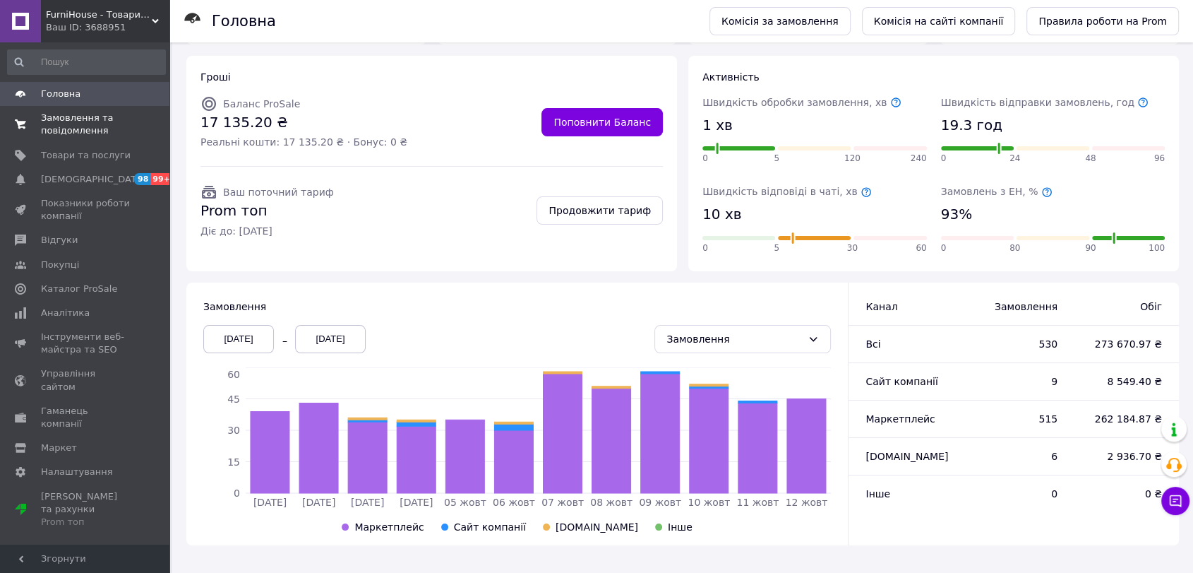
click at [86, 119] on span "Замовлення та повідомлення" at bounding box center [86, 124] width 90 height 25
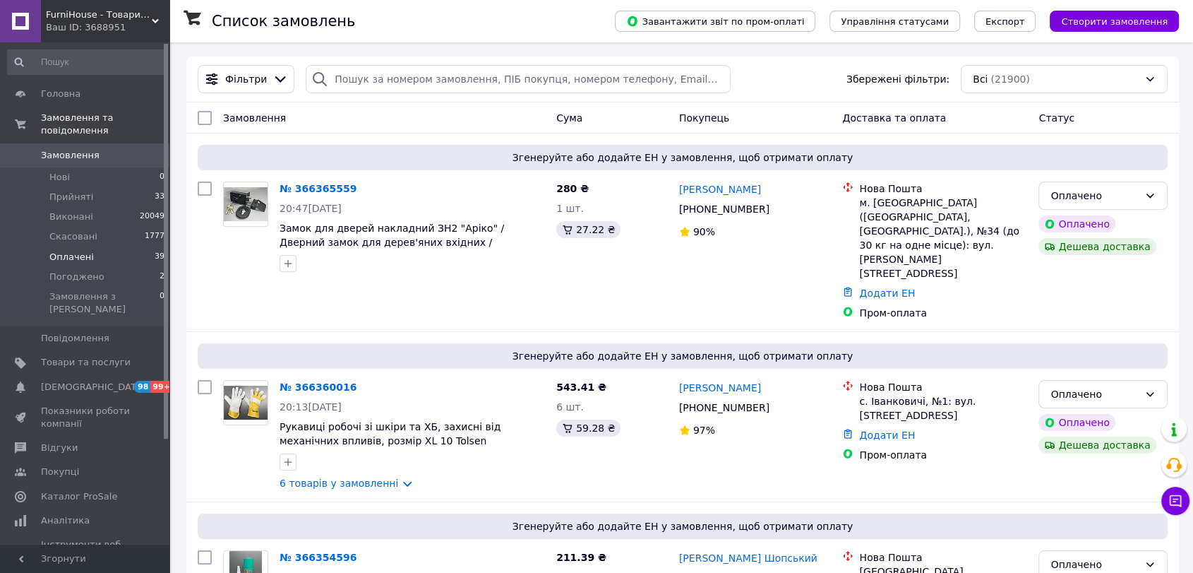
click at [121, 247] on li "Оплачені 39" at bounding box center [86, 257] width 173 height 20
